Goal: Information Seeking & Learning: Check status

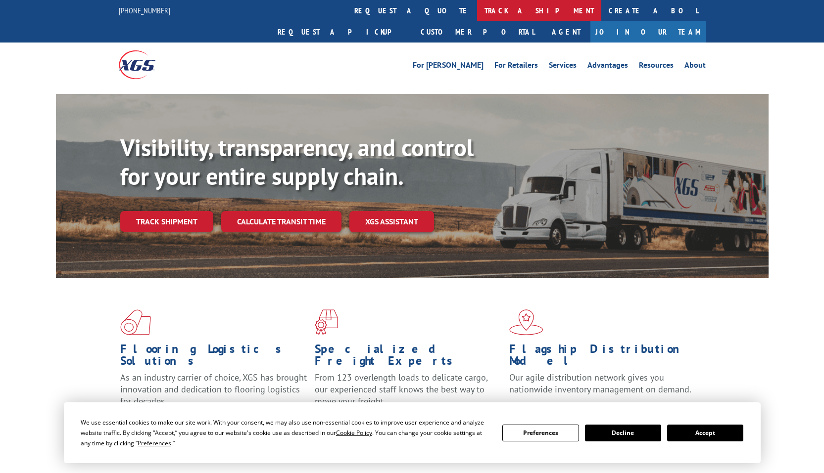
click at [477, 7] on link "track a shipment" at bounding box center [539, 10] width 124 height 21
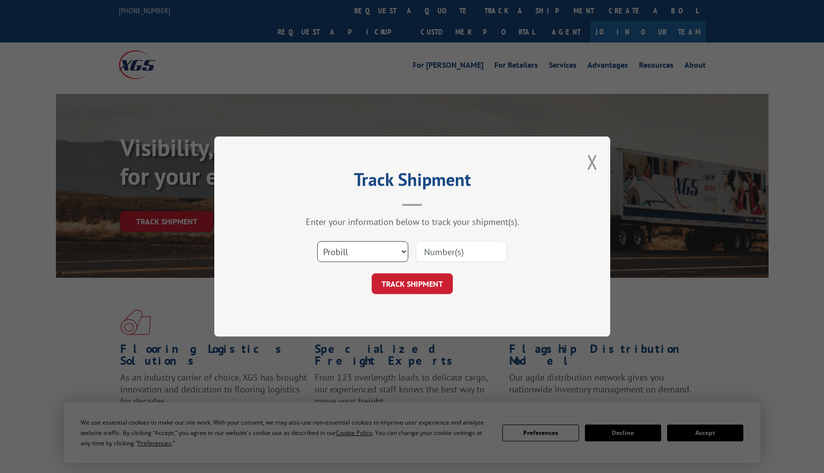
select select "bol"
click at [317, 241] on select "Select category... Probill BOL PO" at bounding box center [362, 251] width 91 height 21
click at [442, 249] on input at bounding box center [460, 251] width 91 height 21
paste input ":2809658"
click at [426, 248] on input ":2809658" at bounding box center [460, 251] width 91 height 21
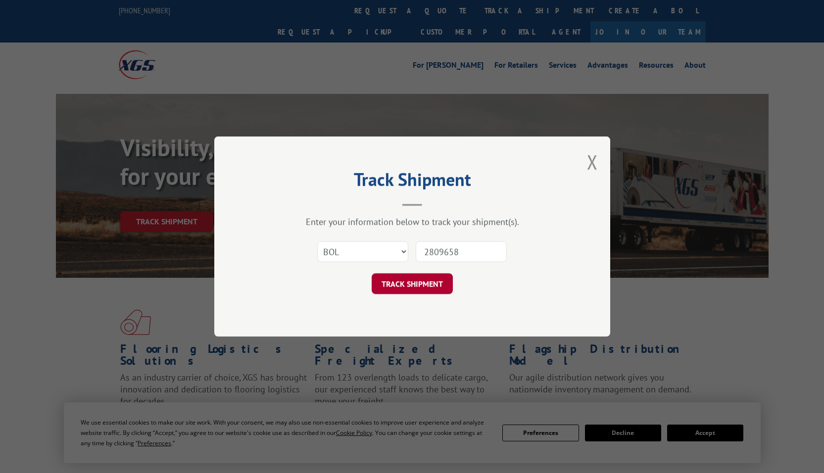
type input "2809658"
click at [426, 282] on button "TRACK SHIPMENT" at bounding box center [411, 284] width 81 height 21
